Goal: Task Accomplishment & Management: Complete application form

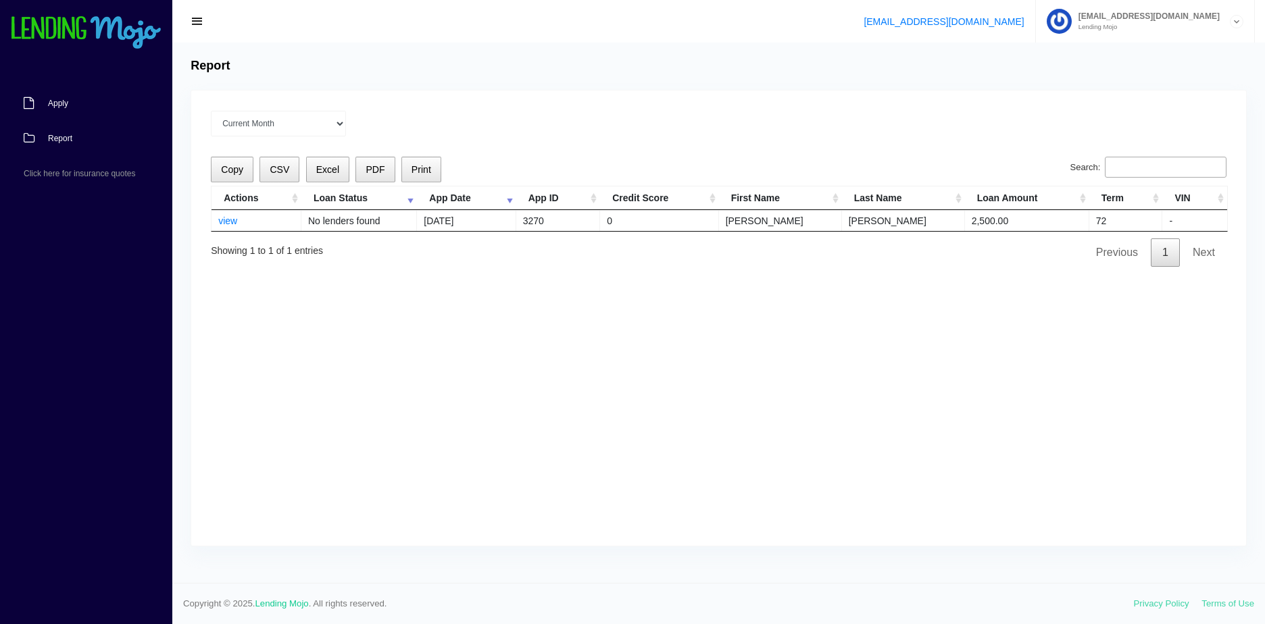
click at [78, 108] on link "Apply" at bounding box center [79, 103] width 159 height 35
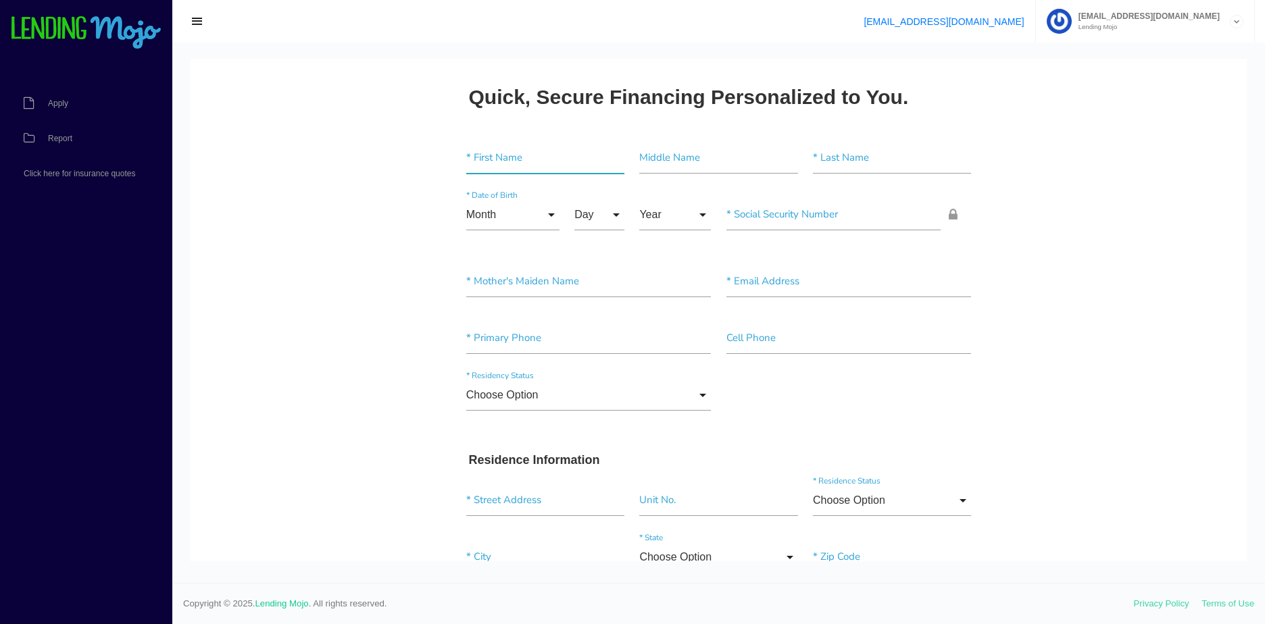
click at [491, 170] on input"] "text" at bounding box center [545, 158] width 158 height 31
paste input"] "[PERSON_NAME]"
type input"] "[PERSON_NAME]"
click at [846, 155] on input"] "text" at bounding box center [892, 158] width 158 height 31
paste input"] "[PERSON_NAME]"
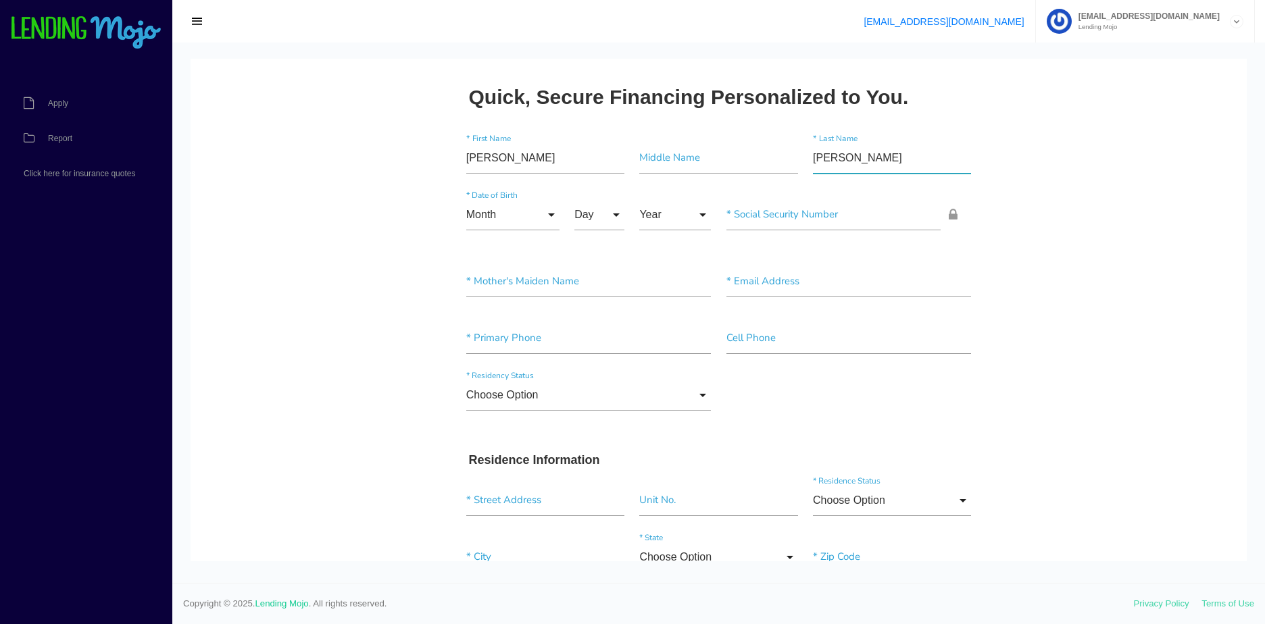
type input"] "[PERSON_NAME]"
click at [507, 217] on input "Month" at bounding box center [512, 214] width 93 height 31
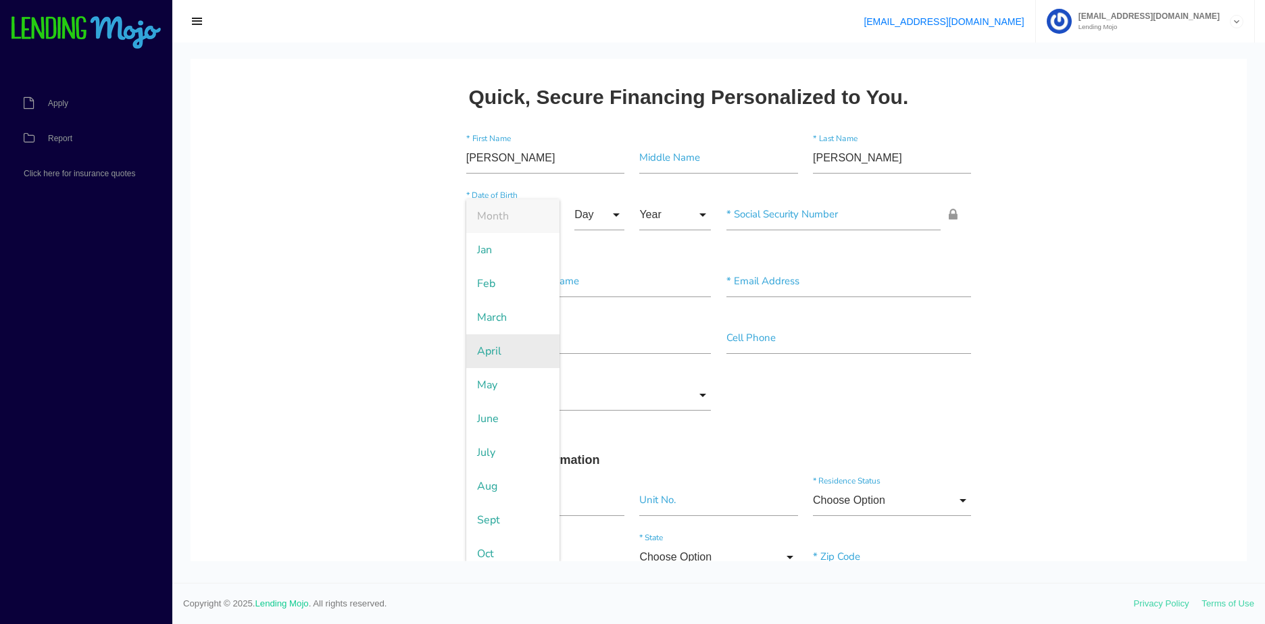
click at [507, 352] on span "April" at bounding box center [512, 351] width 93 height 34
type input "April"
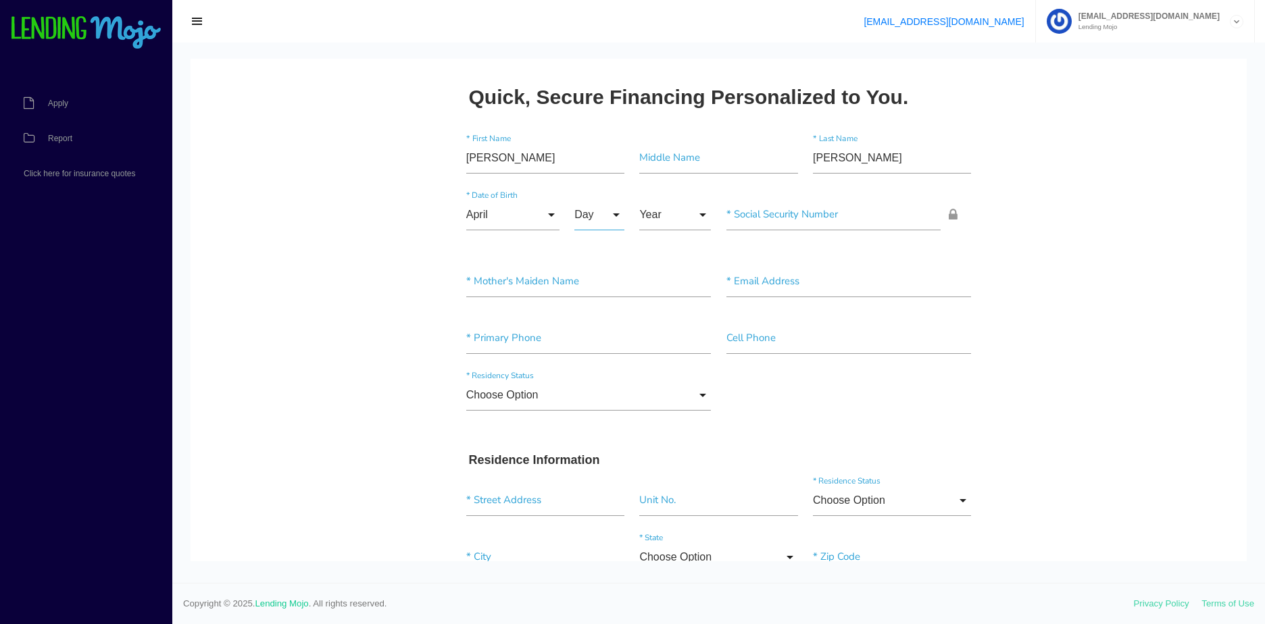
click at [604, 204] on input "Day" at bounding box center [599, 214] width 50 height 31
click at [596, 455] on span "23" at bounding box center [608, 453] width 68 height 34
type input "23"
click at [669, 236] on div "April Month Jan Feb March April May June July Aug Sept Oct Nov Dec Month Jan Fe…" at bounding box center [589, 217] width 260 height 57
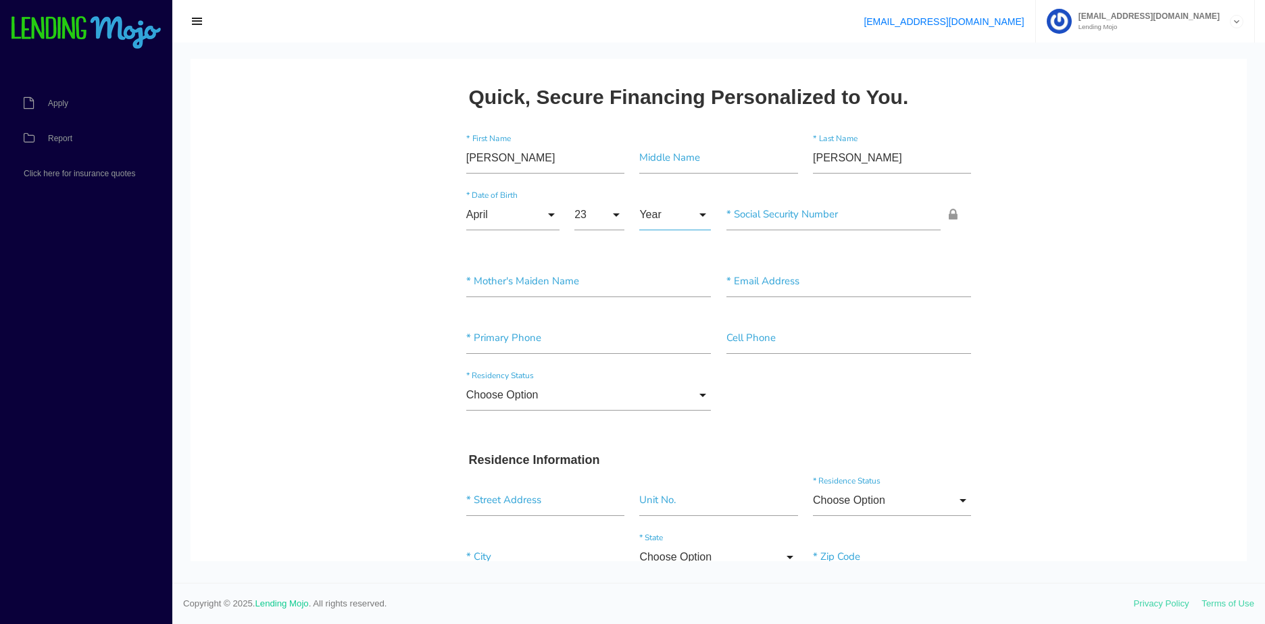
click at [688, 215] on input "Year" at bounding box center [675, 214] width 72 height 31
click at [665, 377] on span "2003" at bounding box center [675, 385] width 72 height 34
type input "2003"
drag, startPoint x: 758, startPoint y: 232, endPoint x: 765, endPoint y: 227, distance: 8.2
click at [758, 231] on div "* Social Security Number" at bounding box center [849, 217] width 260 height 36
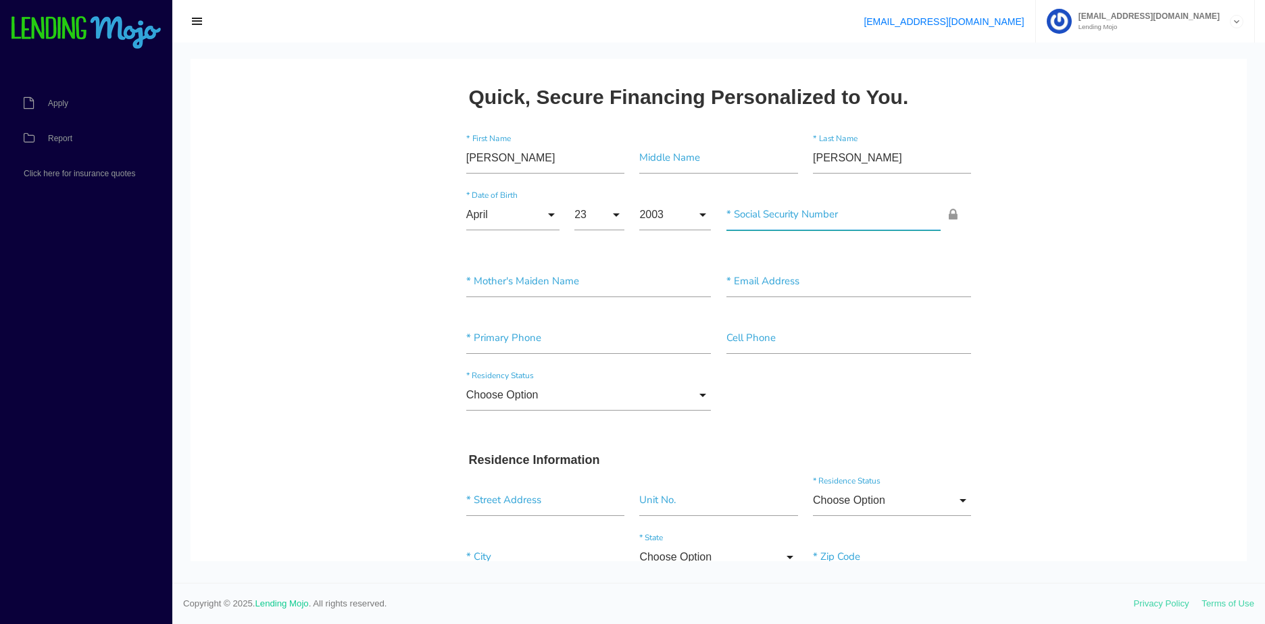
click at [765, 226] on input"] "text" at bounding box center [833, 214] width 215 height 31
type input"] "613-39-5298"
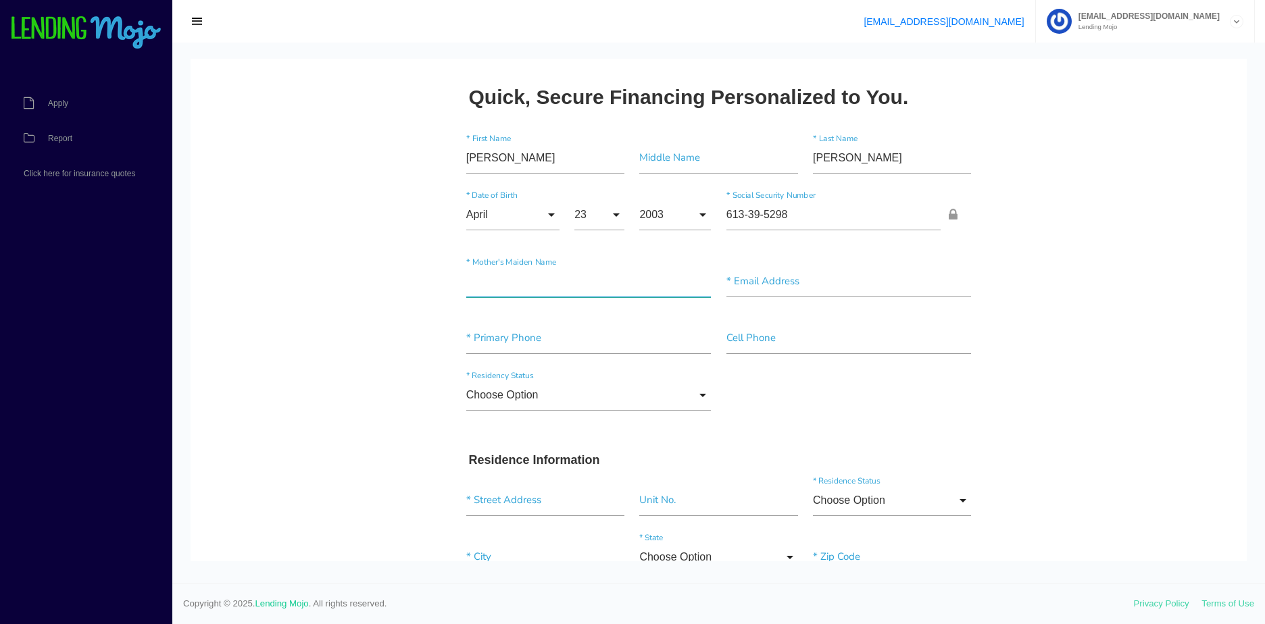
click at [533, 278] on input"] "text" at bounding box center [588, 281] width 245 height 31
type input"] "M"
type input"] "Manuel"
drag, startPoint x: 746, startPoint y: 276, endPoint x: 740, endPoint y: 289, distance: 14.6
click at [746, 276] on input"] "text" at bounding box center [848, 281] width 245 height 31
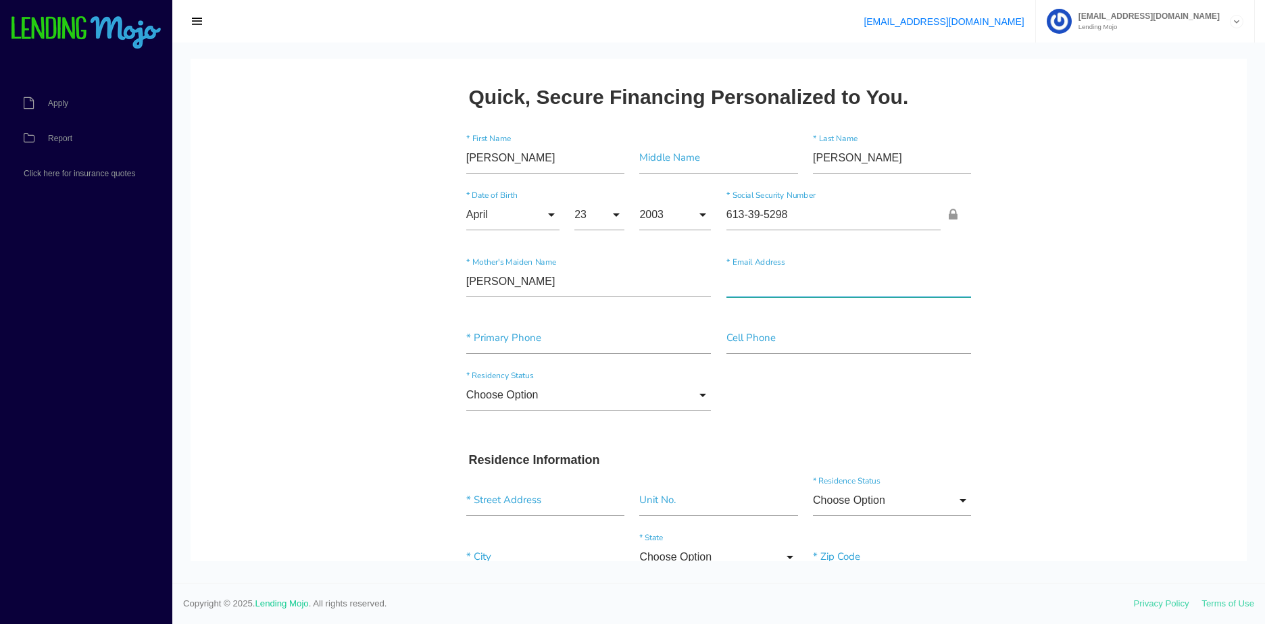
paste input"] "icewashington60@gmail.com"
type input"] "icewashington60@gmail.com"
click at [647, 334] on input"] "text" at bounding box center [588, 338] width 245 height 31
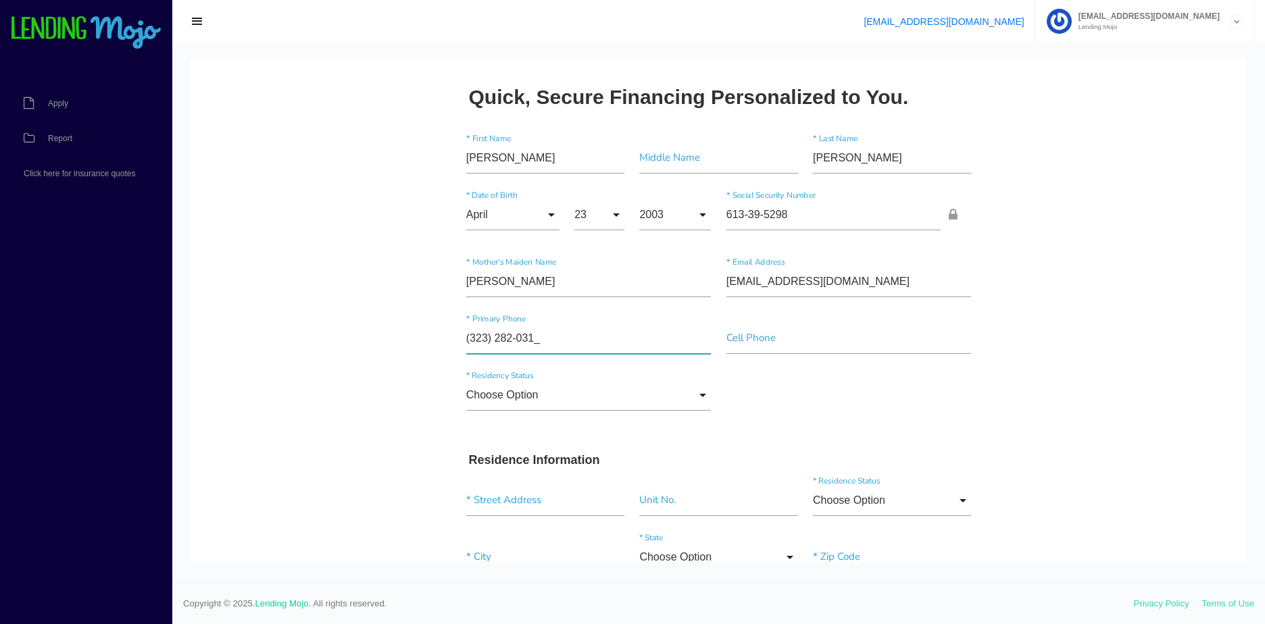
type input"] "(323) 282-0315"
click at [819, 339] on input"] "text" at bounding box center [848, 338] width 245 height 31
type input"] "(323) 282-0315"
click at [487, 380] on input "Choose Option" at bounding box center [588, 395] width 245 height 31
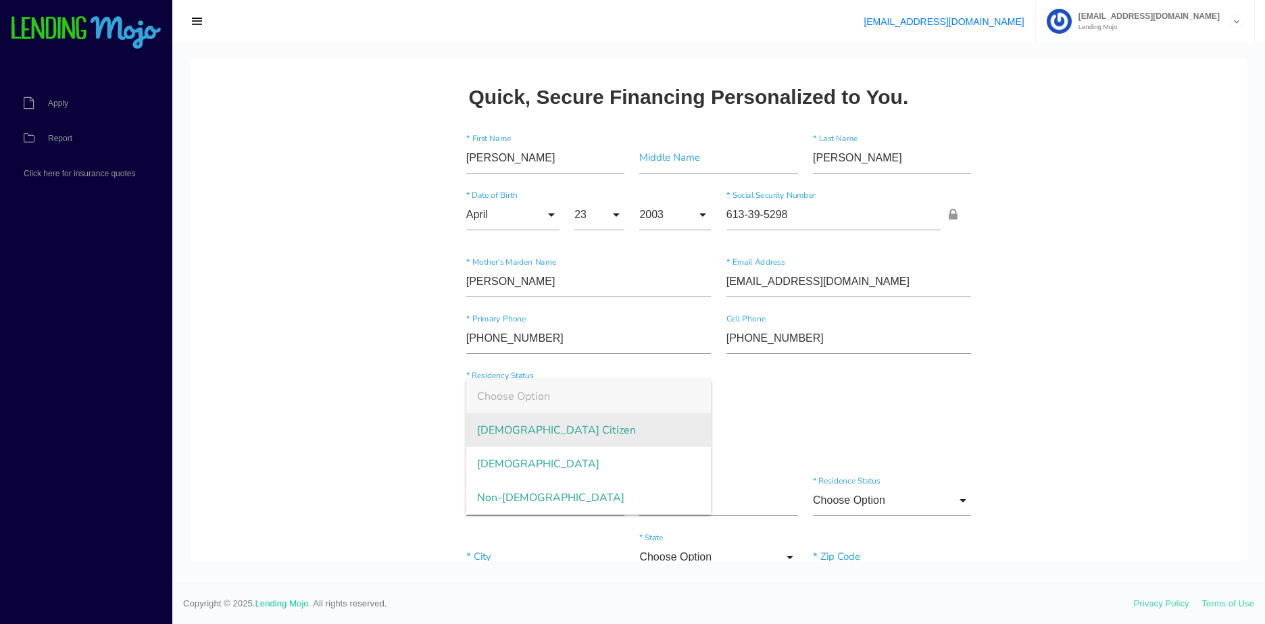
click at [519, 443] on span "US Citizen" at bounding box center [588, 430] width 245 height 34
type input "US Citizen"
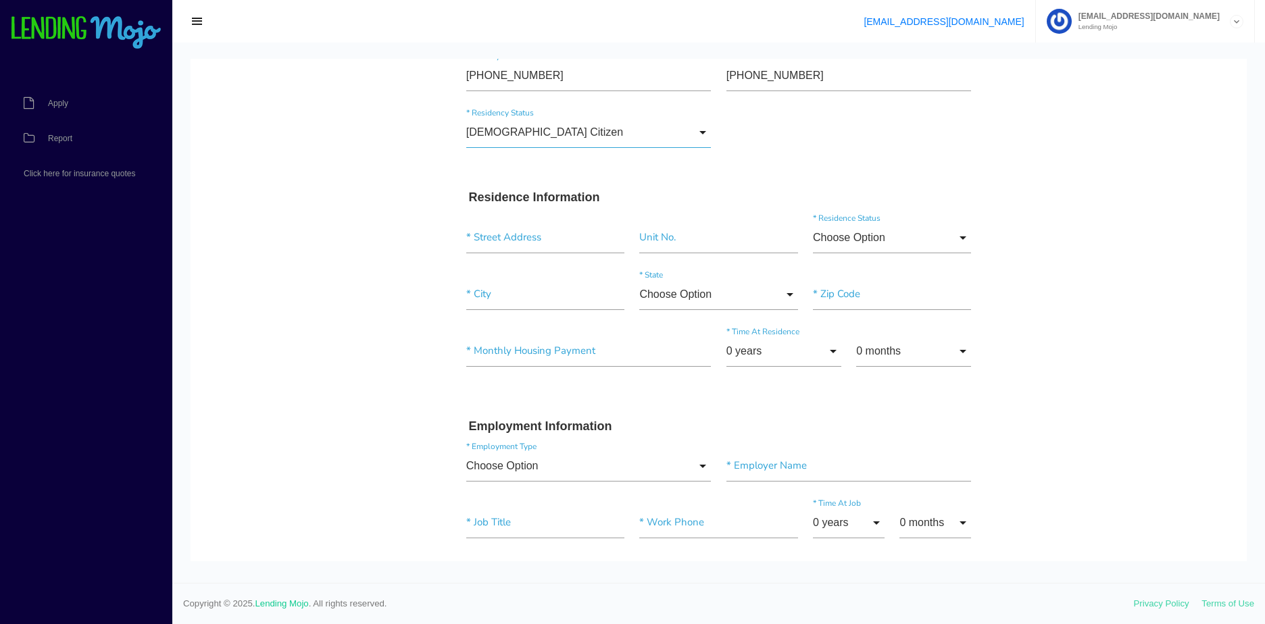
scroll to position [270, 0]
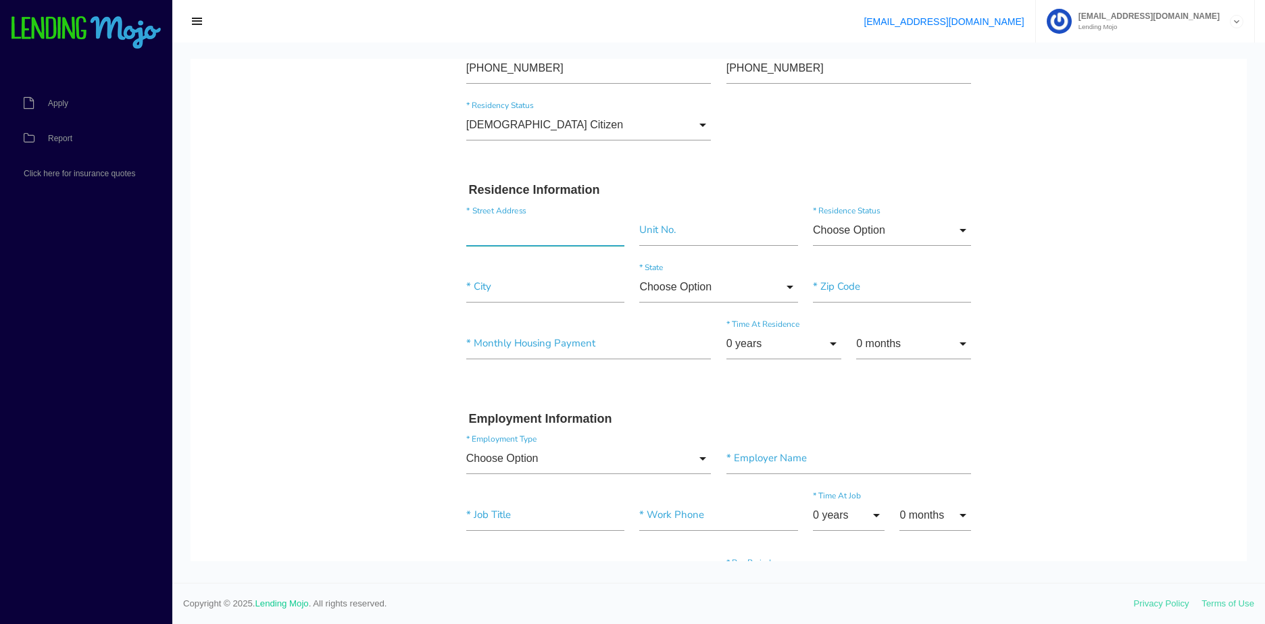
drag, startPoint x: 554, startPoint y: 225, endPoint x: 609, endPoint y: 238, distance: 56.4
click at [555, 225] on input "text" at bounding box center [545, 230] width 158 height 31
paste input "5855 7TH AVE"
type input "5855 7th Street, Garden Grove, CA, USA"
drag, startPoint x: 497, startPoint y: 286, endPoint x: 646, endPoint y: 288, distance: 148.6
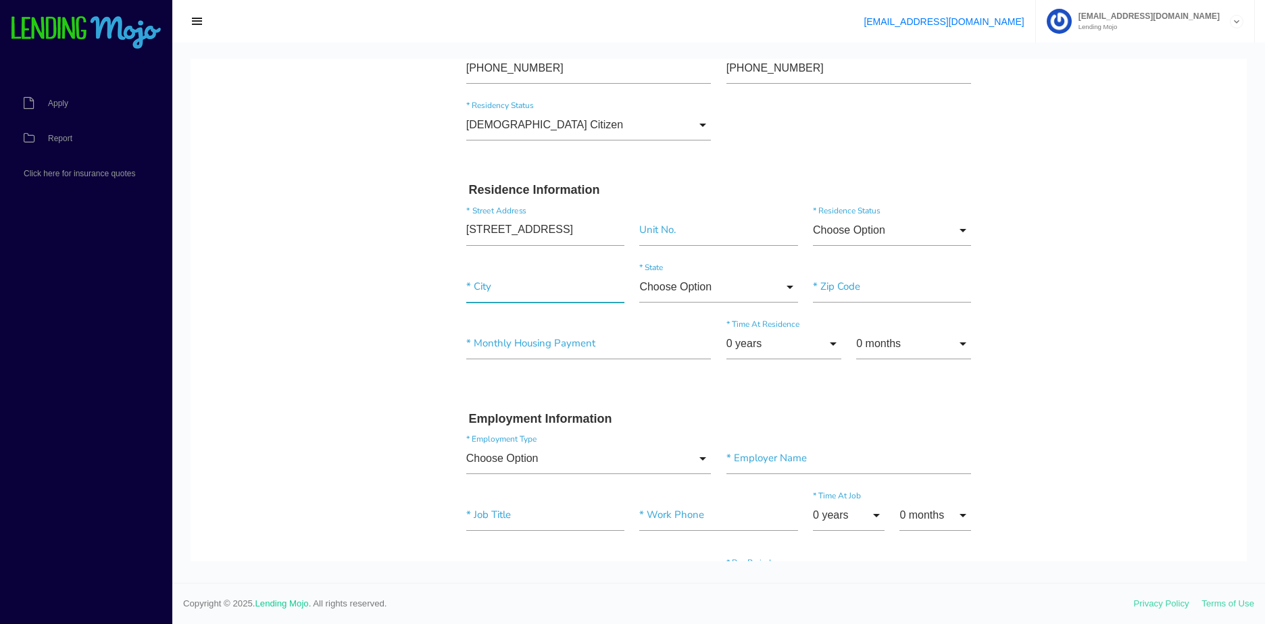
paste input"] "LOS ANGELES"
type input"] "Garden Grove"
type input "7th St"
type input"] "Garden Grove"
click at [694, 285] on input "California" at bounding box center [718, 287] width 158 height 31
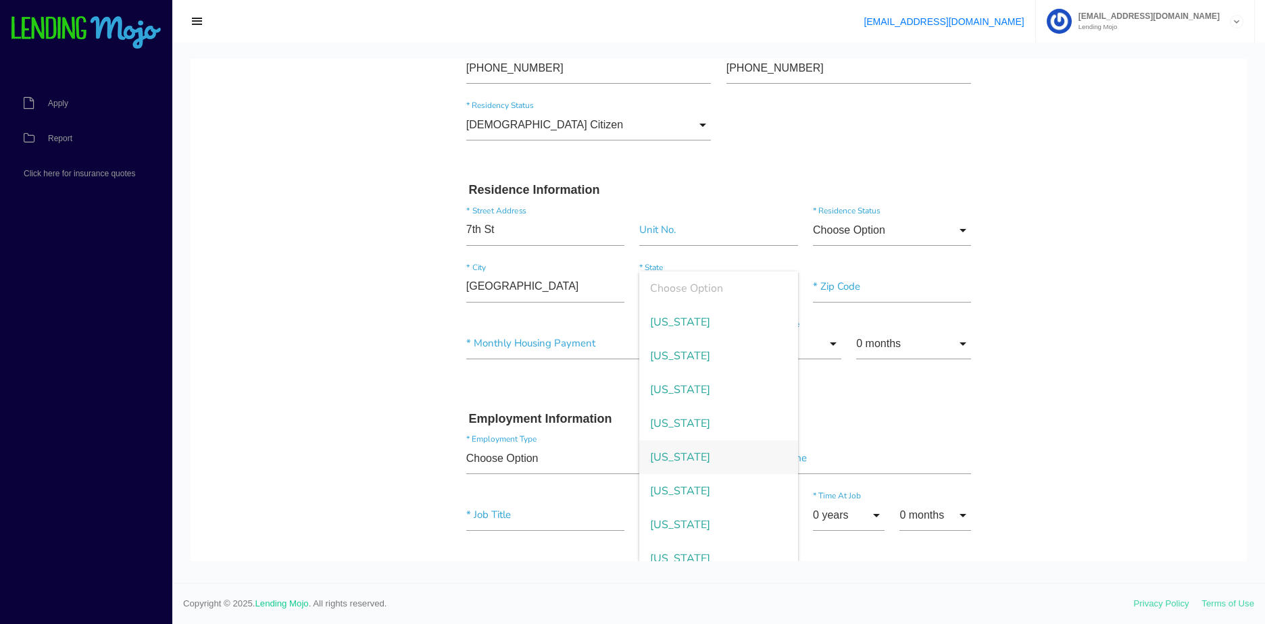
click at [1043, 170] on body "Quick, Secure Financing Personalized to You. SHALIYAH DAVIDNAE JAYDA * First Na…" at bounding box center [718, 539] width 1056 height 1500
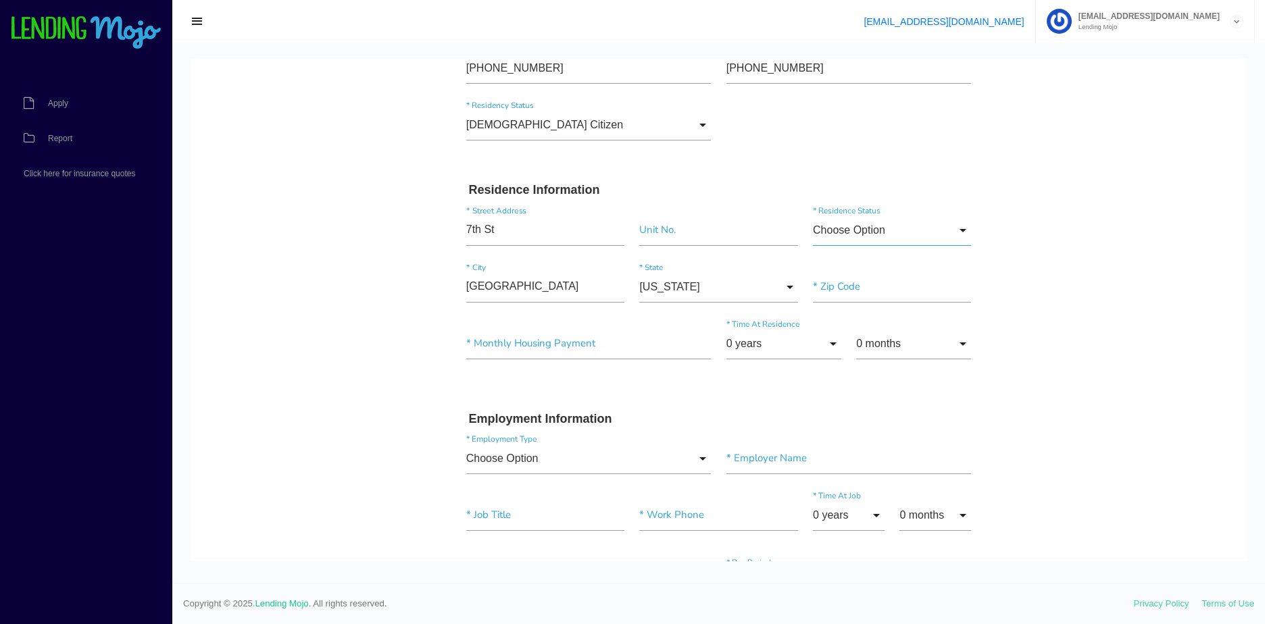
click at [935, 230] on input "Choose Option" at bounding box center [892, 230] width 158 height 31
click at [865, 363] on span "Other" at bounding box center [892, 367] width 158 height 34
type input "Other"
click at [846, 222] on input "Other" at bounding box center [892, 230] width 158 height 31
click at [1002, 218] on body "Quick, Secure Financing Personalized to You. SHALIYAH DAVIDNAE JAYDA * First Na…" at bounding box center [718, 539] width 1056 height 1500
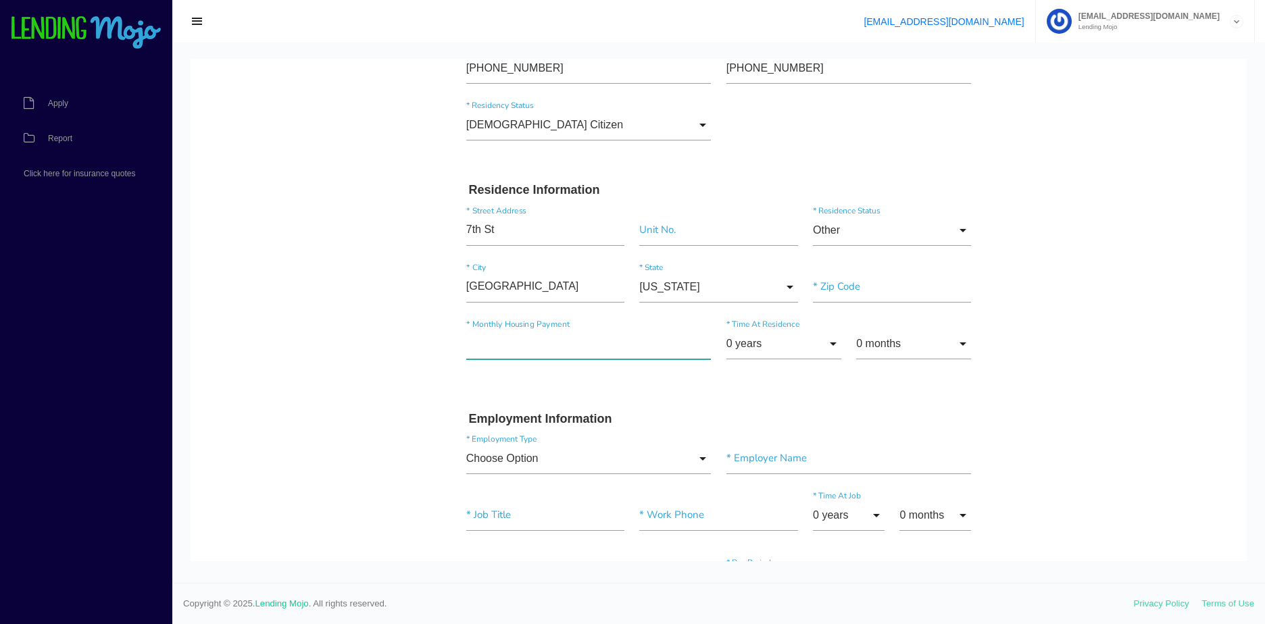
click at [561, 349] on input"] "text" at bounding box center [588, 343] width 245 height 31
type input"] "$0.00"
click at [1132, 296] on body "Quick, Secure Financing Personalized to You. SHALIYAH DAVIDNAE JAYDA * First Na…" at bounding box center [718, 539] width 1056 height 1500
click at [845, 288] on input"] "text" at bounding box center [892, 287] width 158 height 31
type input"] "90043"
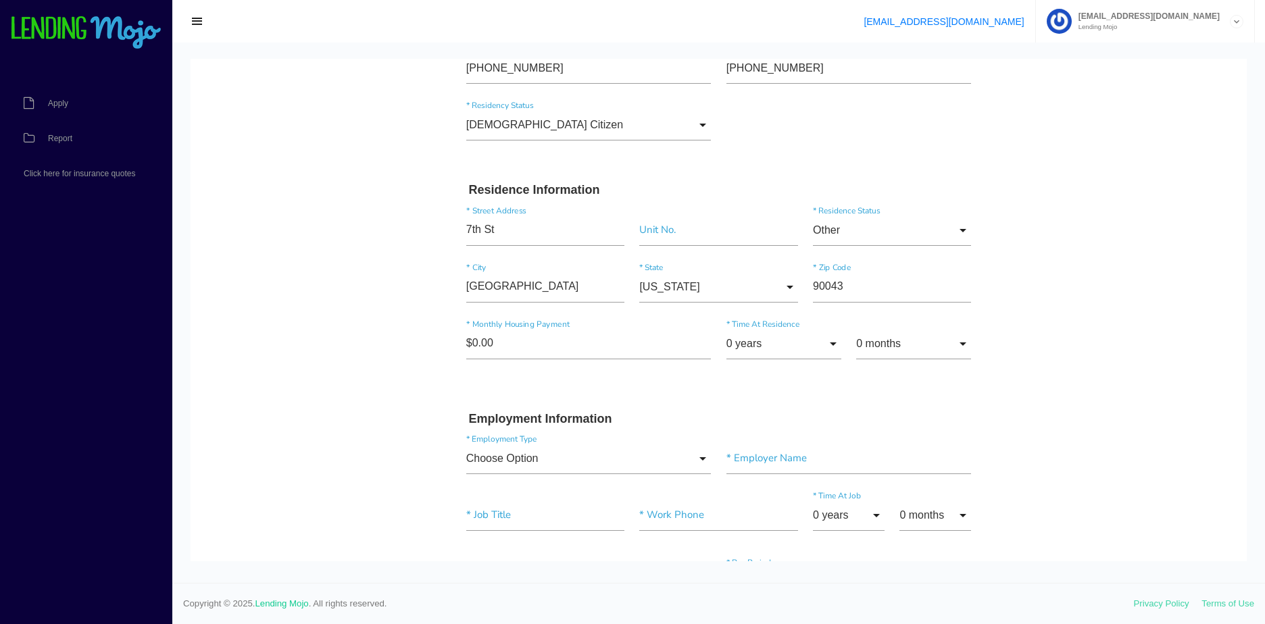
click at [1014, 250] on body "Quick, Secure Financing Personalized to You. SHALIYAH DAVIDNAE JAYDA * First Na…" at bounding box center [718, 539] width 1056 height 1500
click at [804, 351] on input "0 years" at bounding box center [783, 343] width 115 height 31
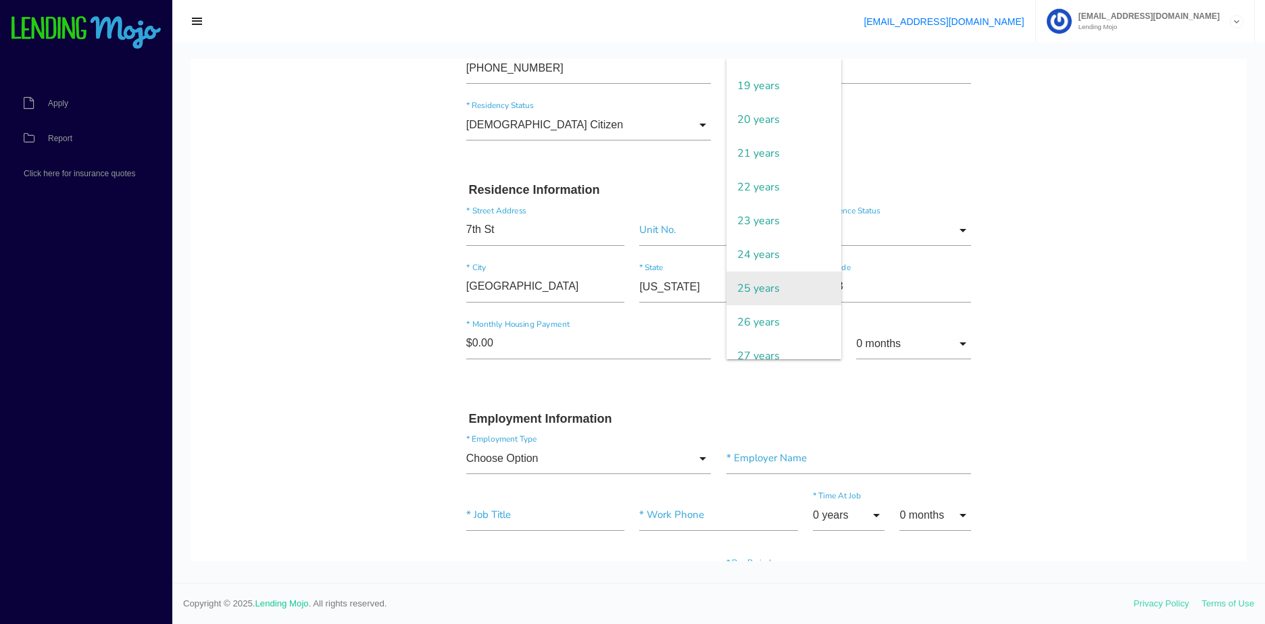
scroll to position [608, 0]
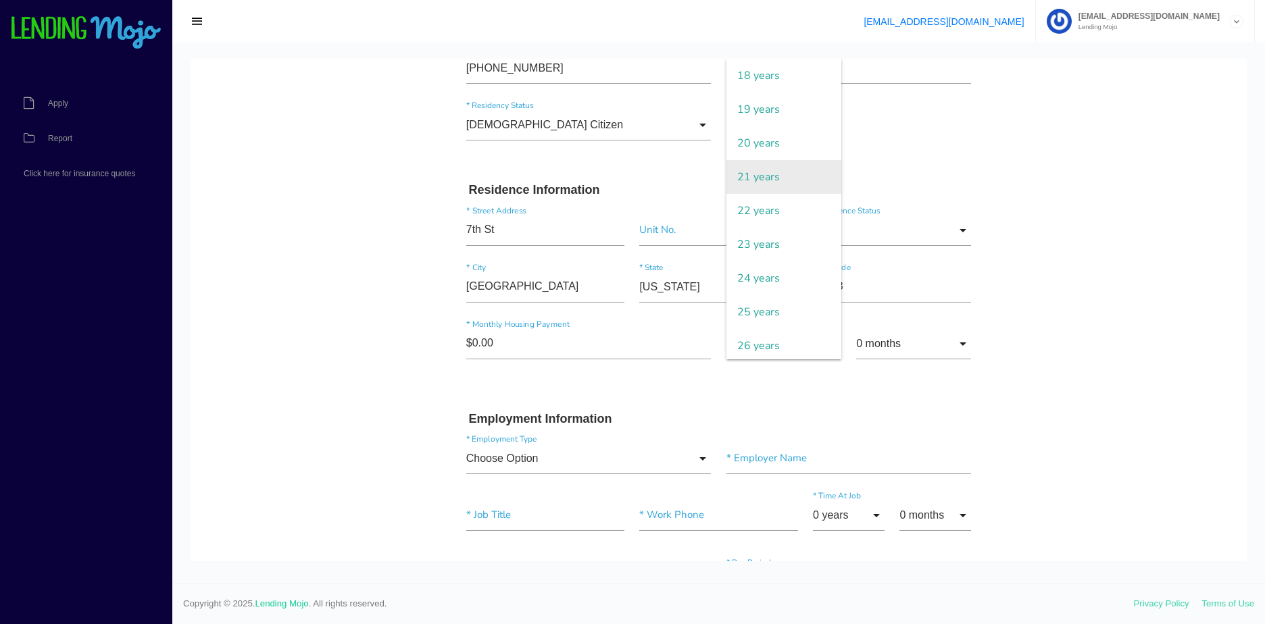
click at [750, 174] on span "21 years" at bounding box center [783, 177] width 115 height 34
type input "21 years"
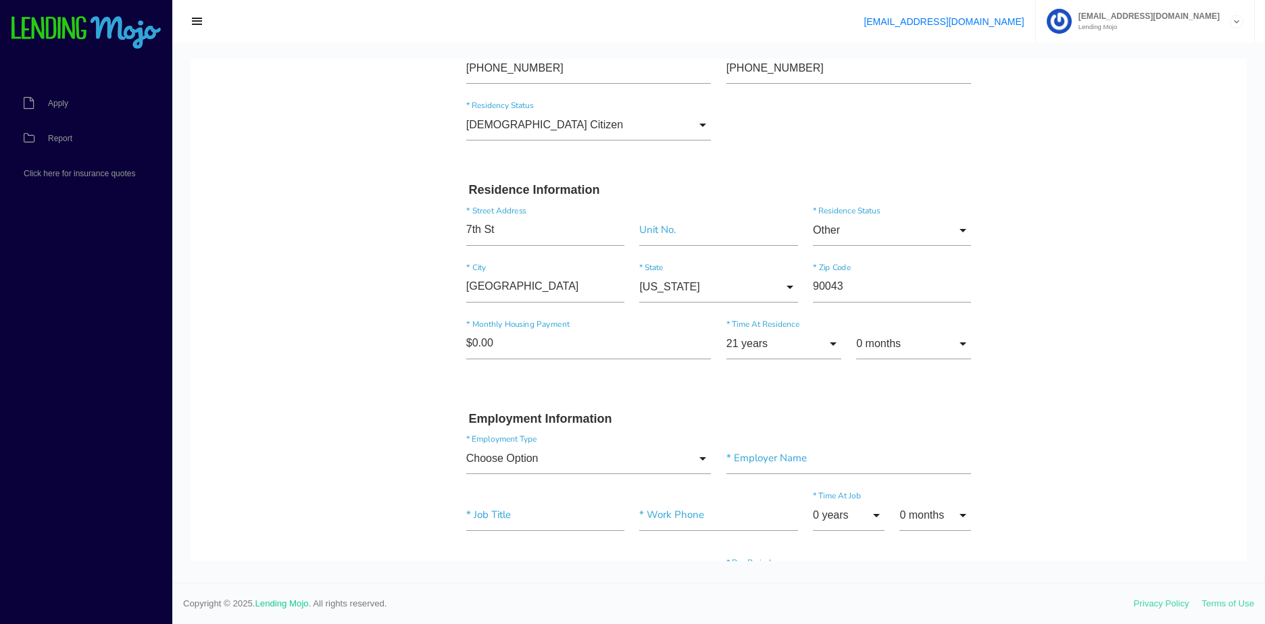
click at [1076, 286] on body "Quick, Secure Financing Personalized to You. SHALIYAH DAVIDNAE JAYDA * First Na…" at bounding box center [718, 539] width 1056 height 1500
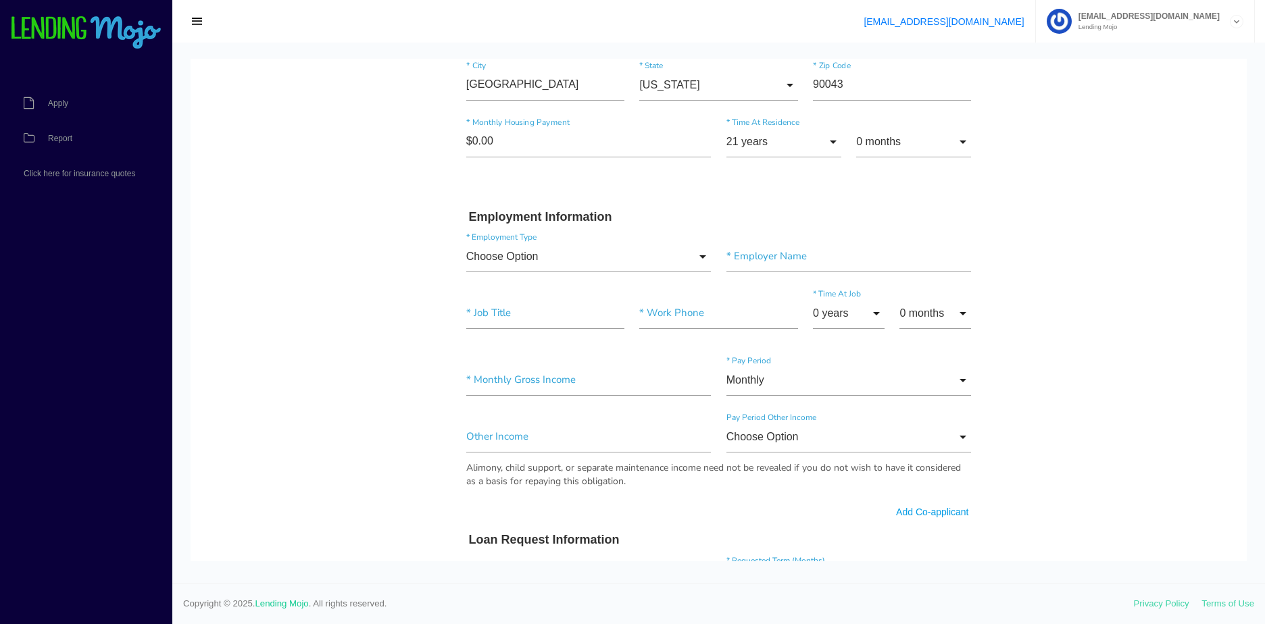
scroll to position [473, 0]
click at [528, 257] on input "Choose Option" at bounding box center [588, 255] width 245 height 31
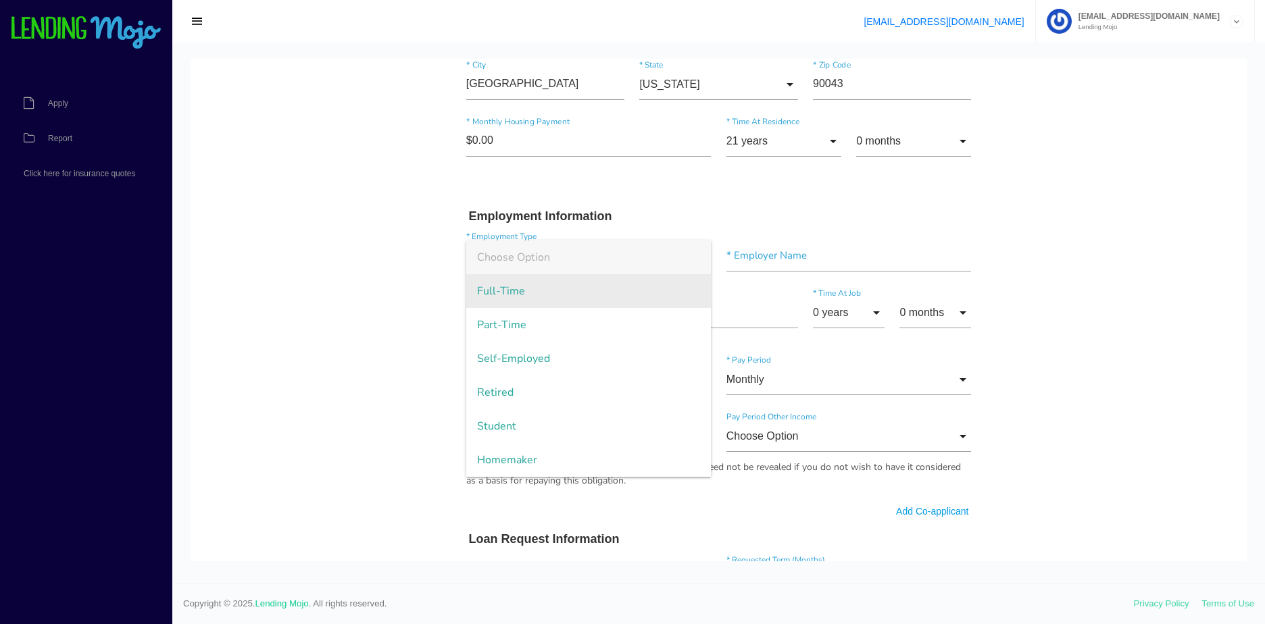
click at [536, 304] on span "Full-Time" at bounding box center [588, 291] width 245 height 34
type input "Full-Time"
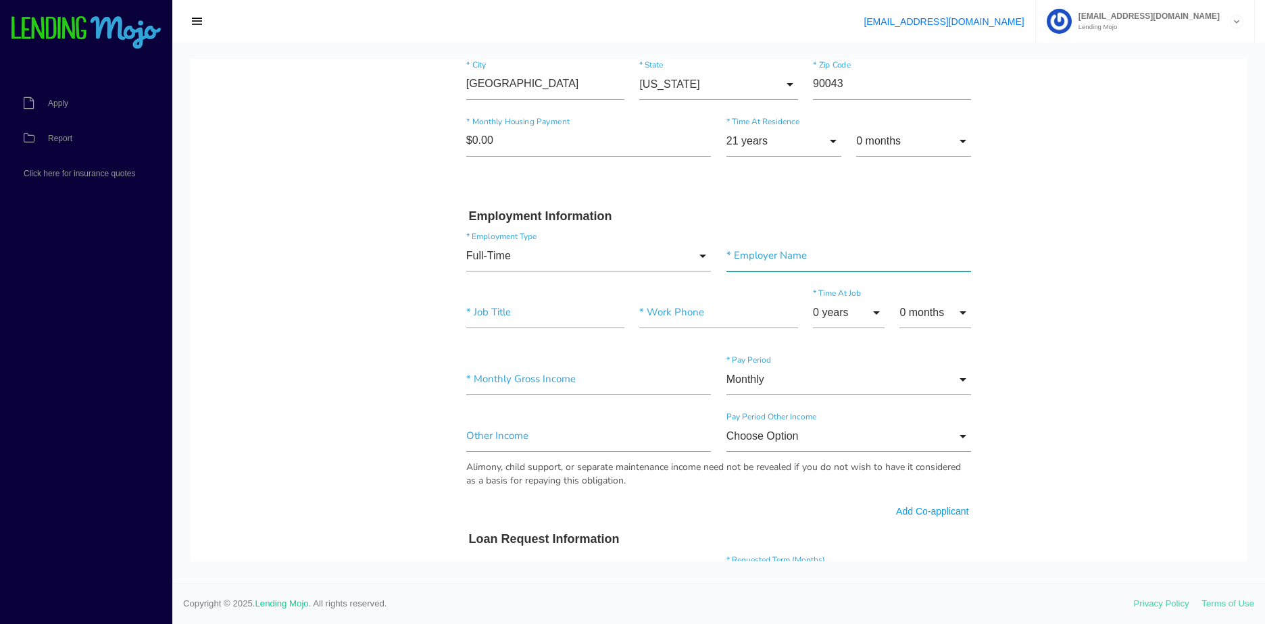
click at [770, 253] on input"] "text" at bounding box center [848, 255] width 245 height 31
paste input"] "US Post Office"
type input"] "US Post Office"
click at [533, 328] on input"] "text" at bounding box center [545, 312] width 158 height 31
paste input"] "Handler"
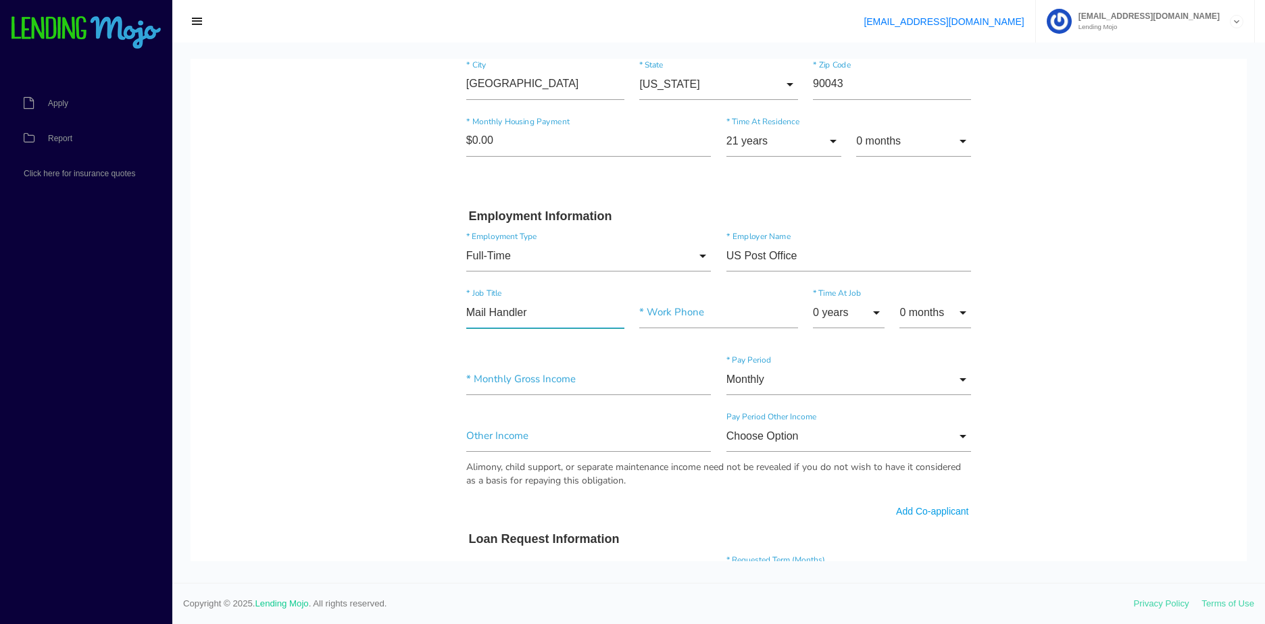
type input"] "Mail Handler"
drag, startPoint x: 669, startPoint y: 313, endPoint x: 811, endPoint y: 317, distance: 141.2
click at [670, 313] on input"] "text" at bounding box center [718, 312] width 158 height 31
paste input"] "(800) 275-8777"
type input"] "(800) 275-8777"
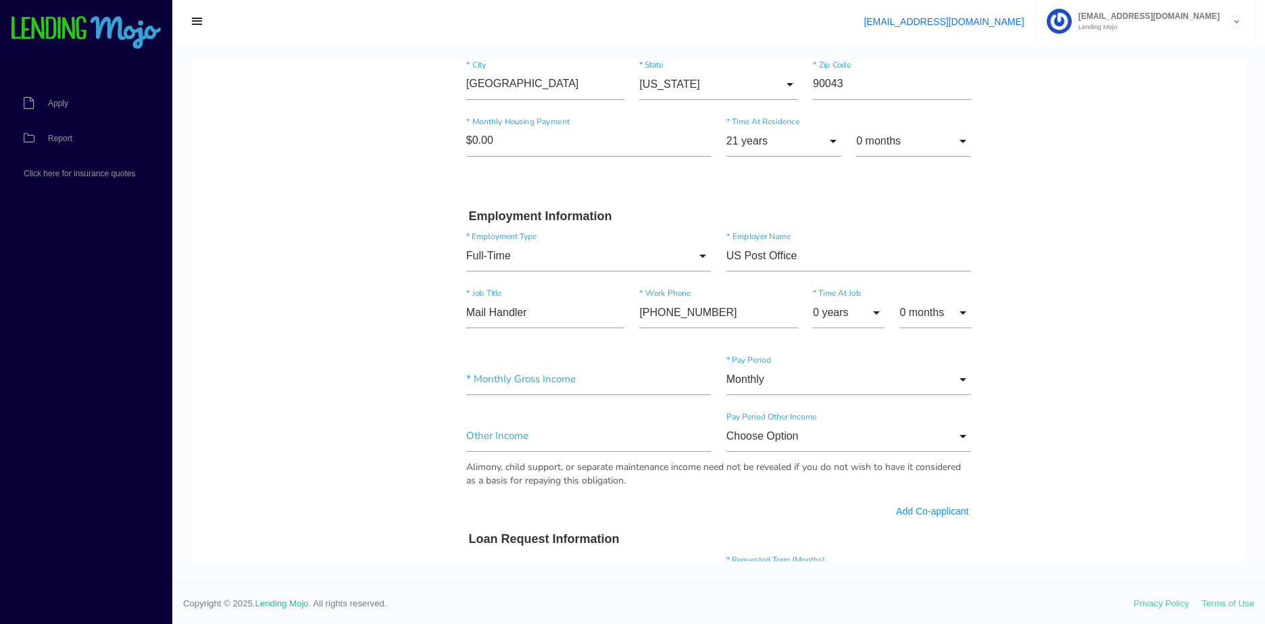
click at [1037, 315] on body "Quick, Secure Financing Personalized to You. SHALIYAH DAVIDNAE JAYDA * First Na…" at bounding box center [718, 336] width 1056 height 1500
click at [869, 317] on input "0 years" at bounding box center [849, 312] width 72 height 31
click at [838, 168] on span "3 years" at bounding box center [849, 177] width 72 height 34
type input "3 years"
click at [572, 381] on input"] "text" at bounding box center [588, 379] width 245 height 31
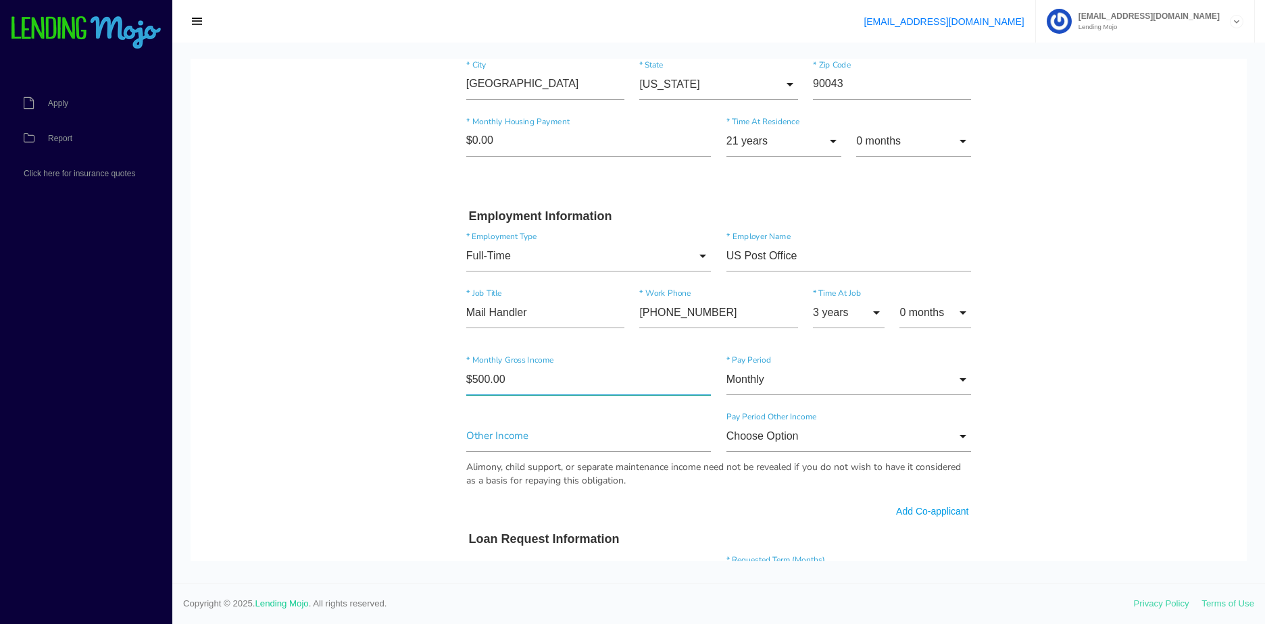
type input"] "$5,000.00"
click at [763, 369] on div "$5,000.00 * Monthly Gross Income Monthly Monthly Monthly * Pay Period" at bounding box center [719, 382] width 520 height 57
drag, startPoint x: 763, startPoint y: 369, endPoint x: 1116, endPoint y: 382, distance: 353.5
click at [1213, 372] on body "Quick, Secure Financing Personalized to You. SHALIYAH DAVIDNAE JAYDA * First Na…" at bounding box center [718, 336] width 1056 height 1500
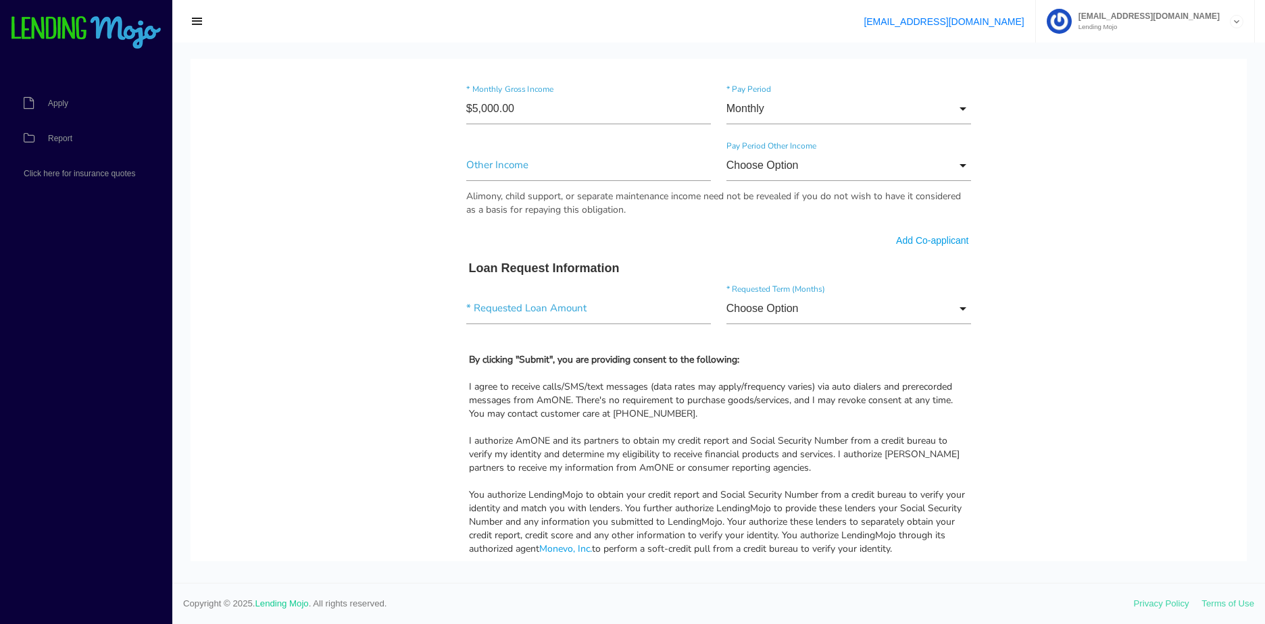
scroll to position [743, 0]
click at [560, 313] on input"] "text" at bounding box center [588, 309] width 245 height 31
type input"] "$3,500.00"
click at [1040, 335] on body "Quick, Secure Financing Personalized to You. SHALIYAH DAVIDNAE JAYDA * First Na…" at bounding box center [718, 66] width 1056 height 1500
click at [860, 284] on div "$3,500.00 * Requested Loan Amount Choose Option Choose Option 36 months 48 mont…" at bounding box center [719, 312] width 520 height 57
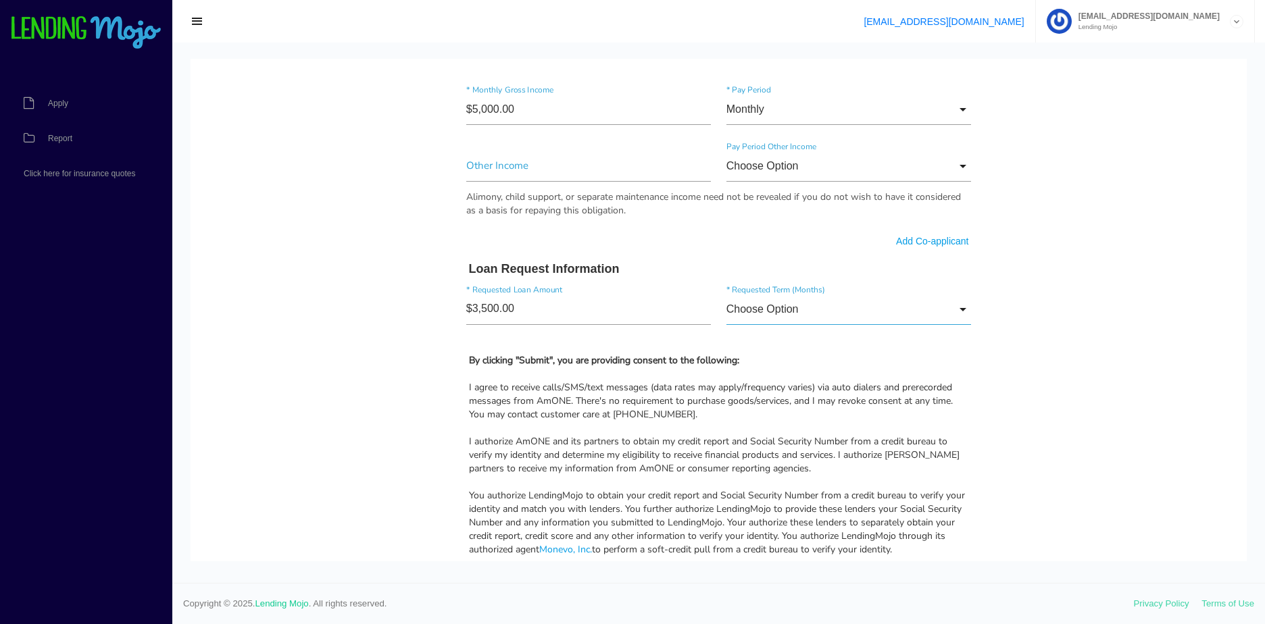
click at [845, 308] on input "Choose Option" at bounding box center [848, 309] width 245 height 31
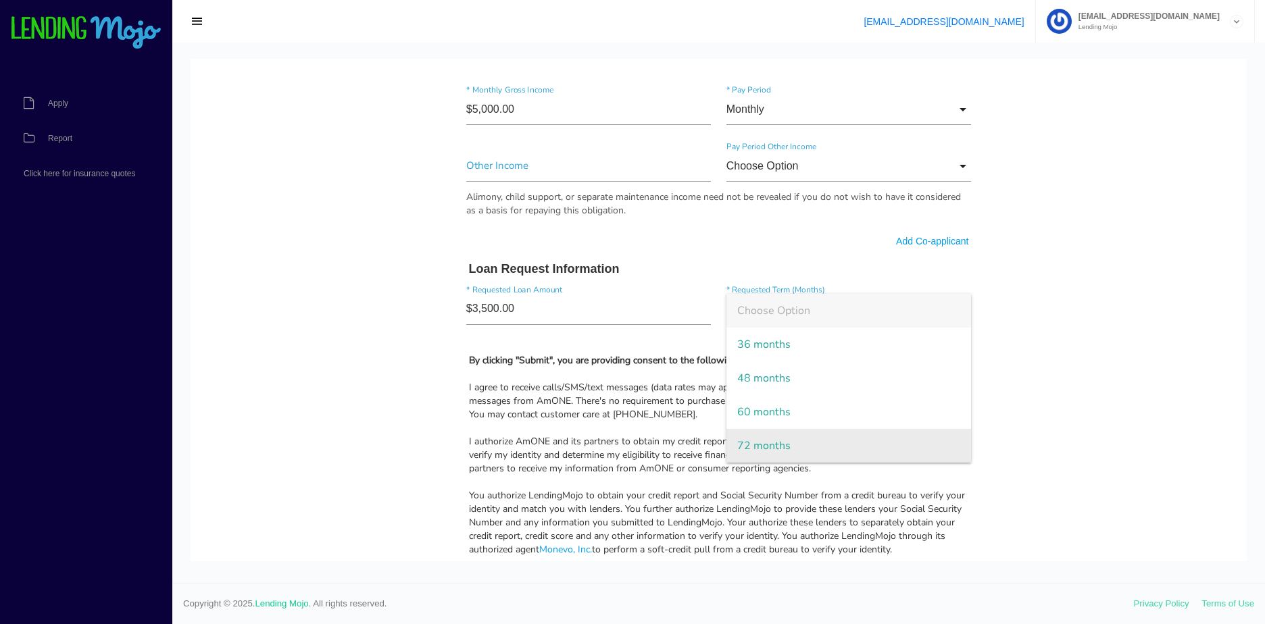
click at [780, 448] on span "72 months" at bounding box center [848, 446] width 245 height 34
type input "72 months"
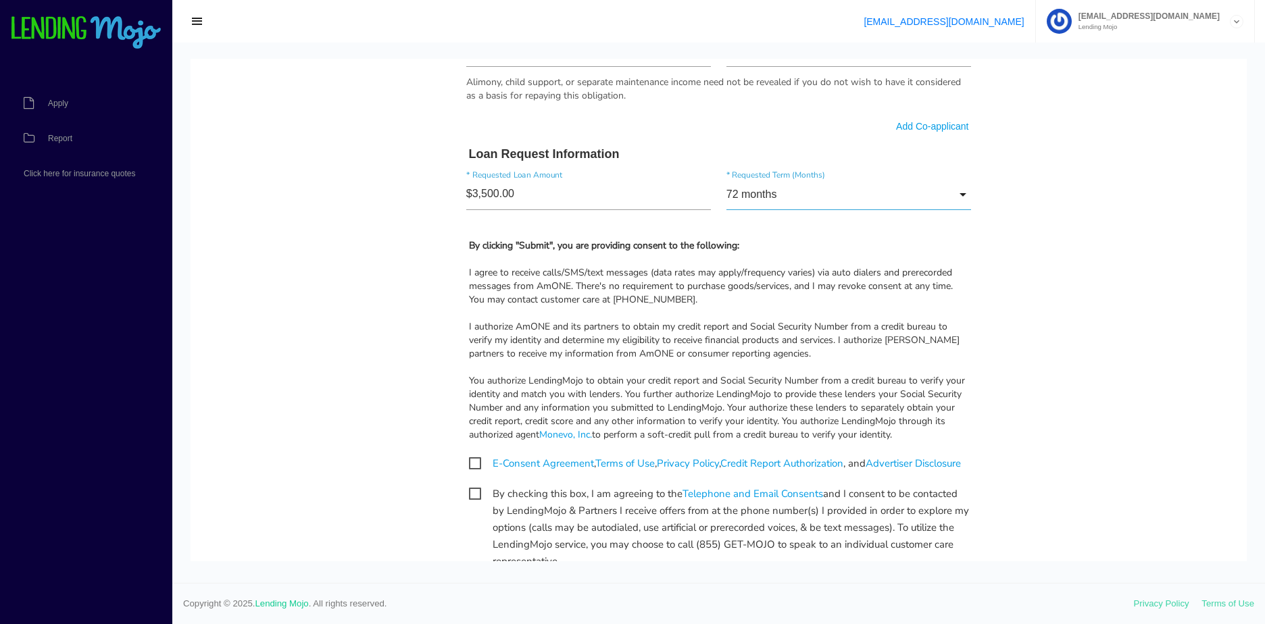
scroll to position [1013, 0]
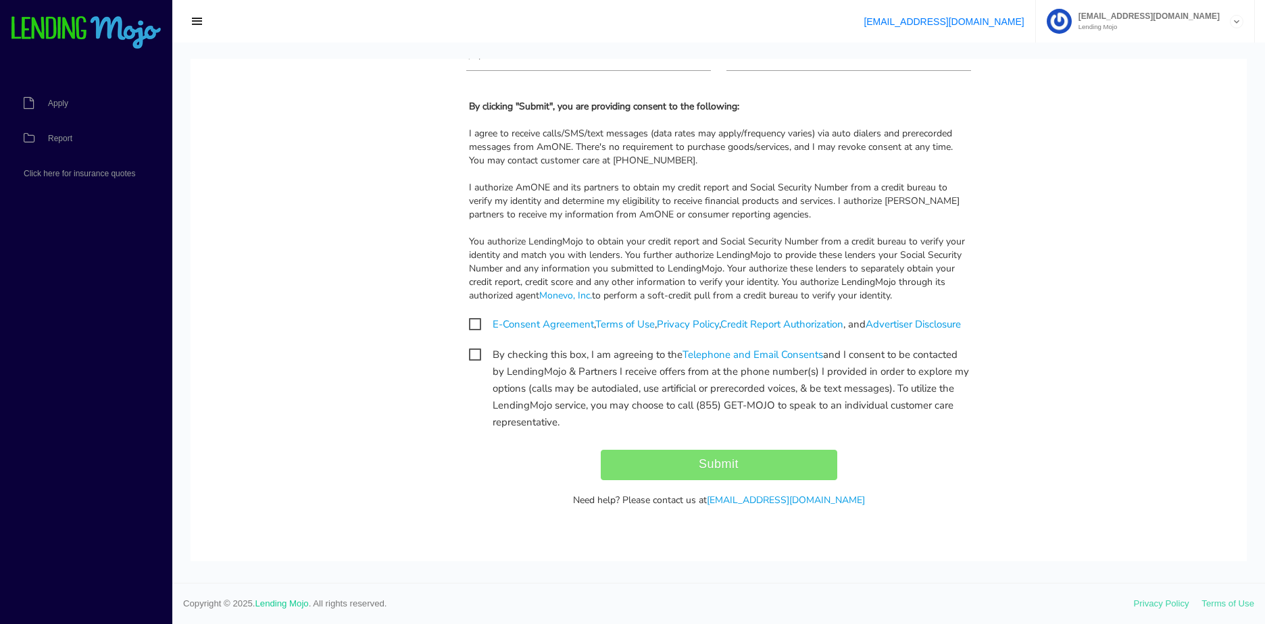
click at [472, 316] on span "E-Consent Agreement , Terms of Use , Privacy Policy , Credit Report Authorizati…" at bounding box center [715, 324] width 492 height 17
checkbox input "true"
click at [461, 348] on div "By checking this box, I am agreeing to the Telephone and Email Consents and I c…" at bounding box center [719, 388] width 520 height 83
click at [484, 370] on div "By checking this box, I am agreeing to the Telephone and Email Consents and I c…" at bounding box center [719, 388] width 520 height 83
click at [469, 352] on span "By checking this box, I am agreeing to the Telephone and Email Consents and I c…" at bounding box center [719, 355] width 500 height 17
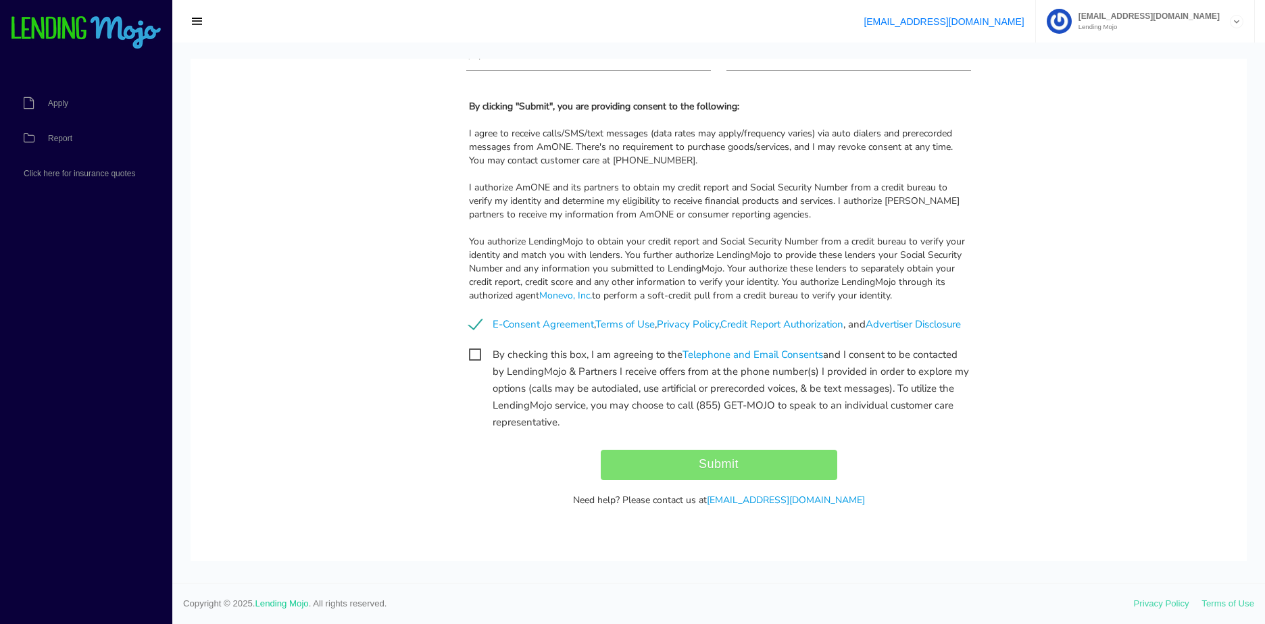
checkbox input "true"
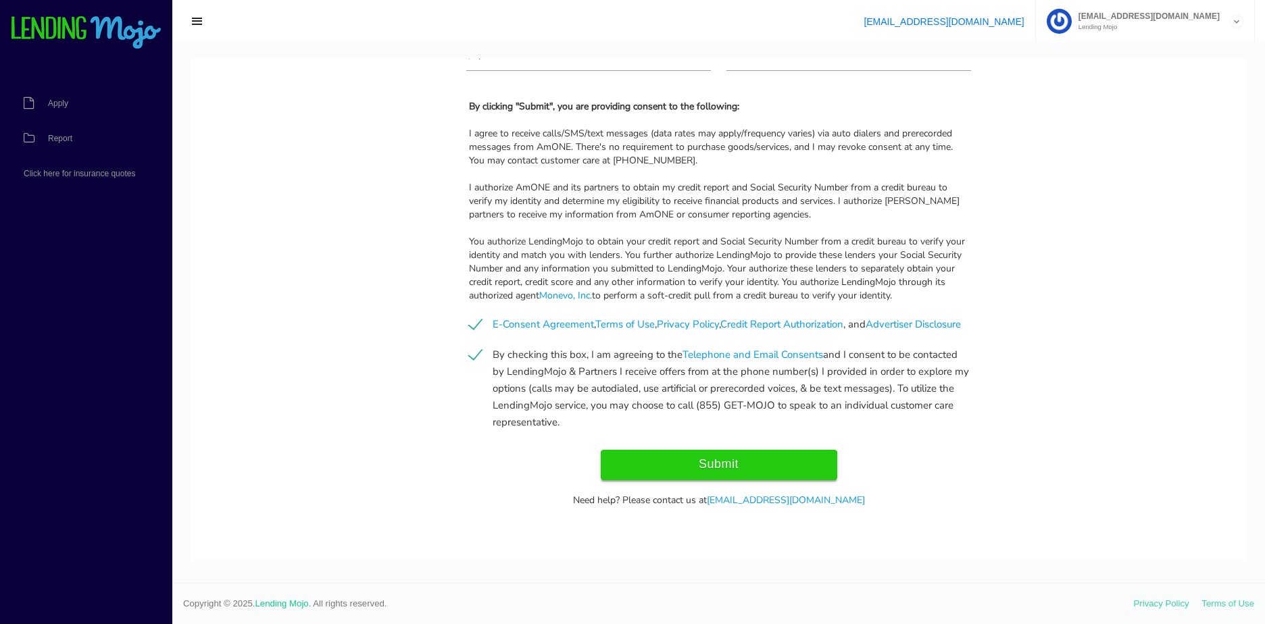
click at [667, 459] on input "Submit" at bounding box center [719, 465] width 236 height 30
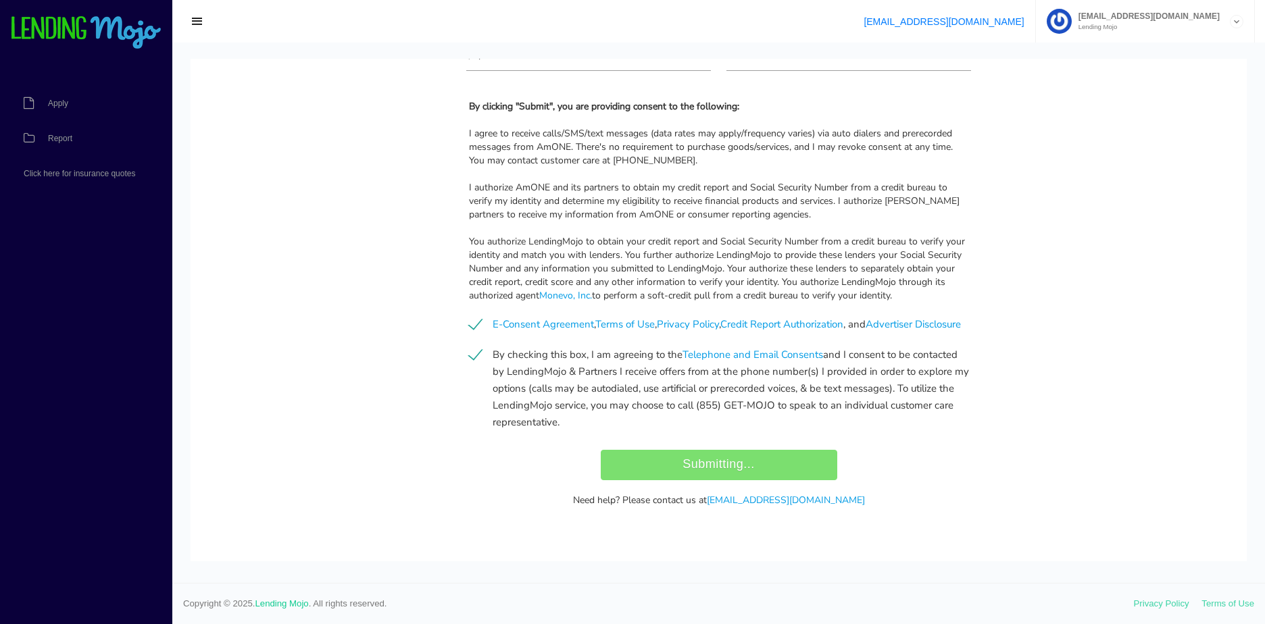
type input "Submit"
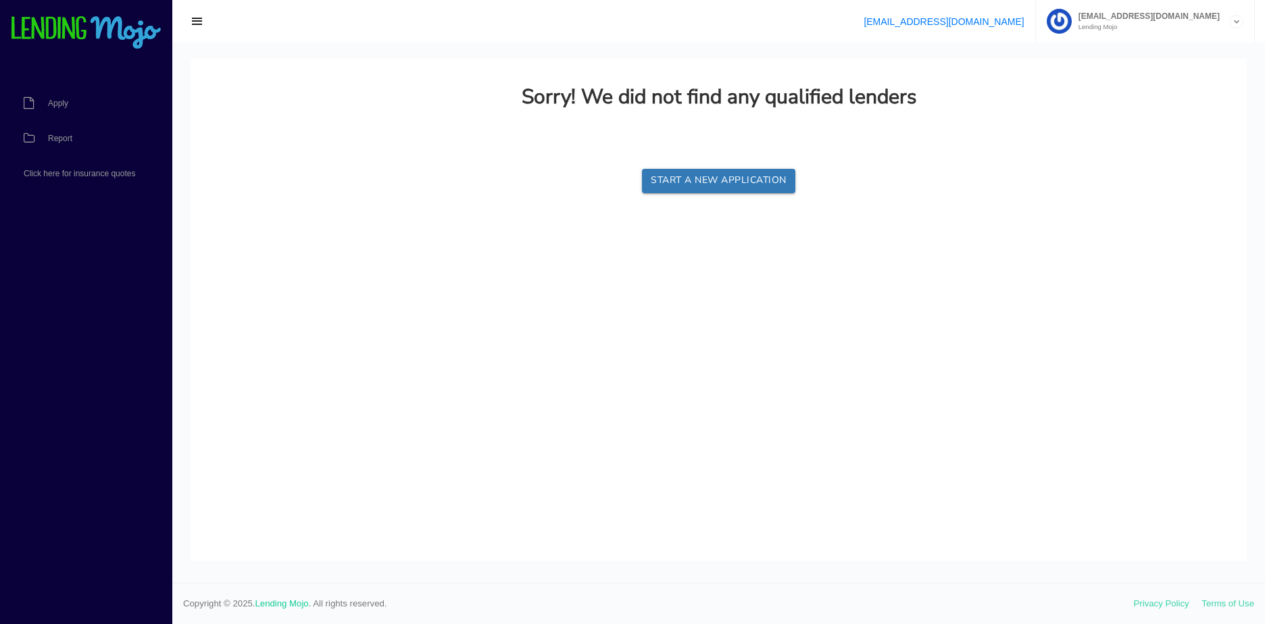
scroll to position [0, 0]
click at [75, 138] on link "Report" at bounding box center [79, 138] width 159 height 35
